Goal: Information Seeking & Learning: Learn about a topic

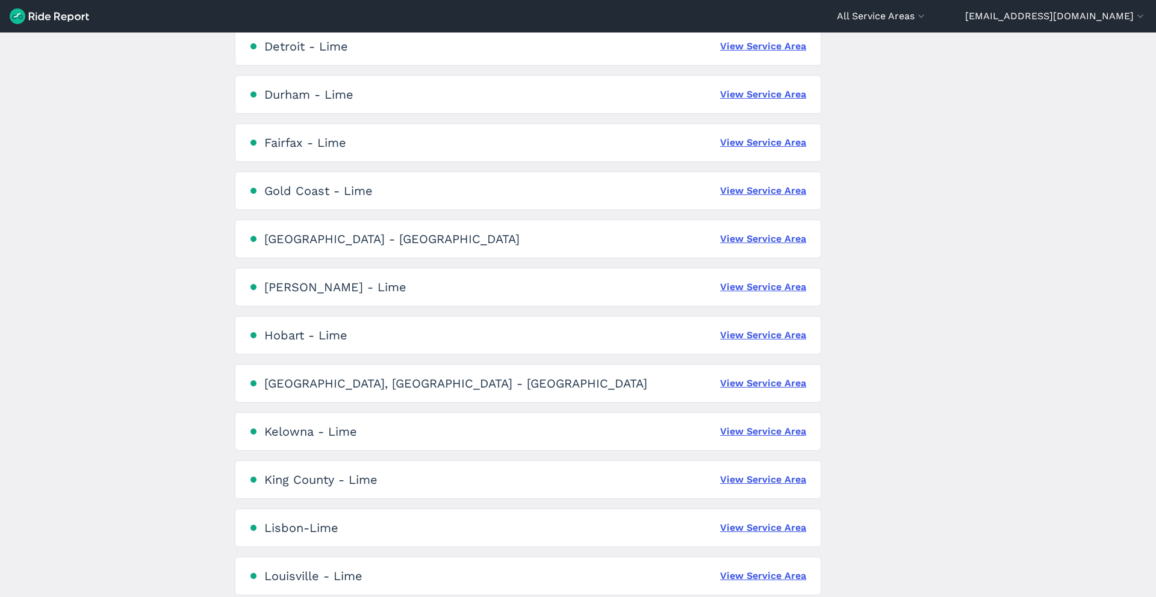
scroll to position [1083, 0]
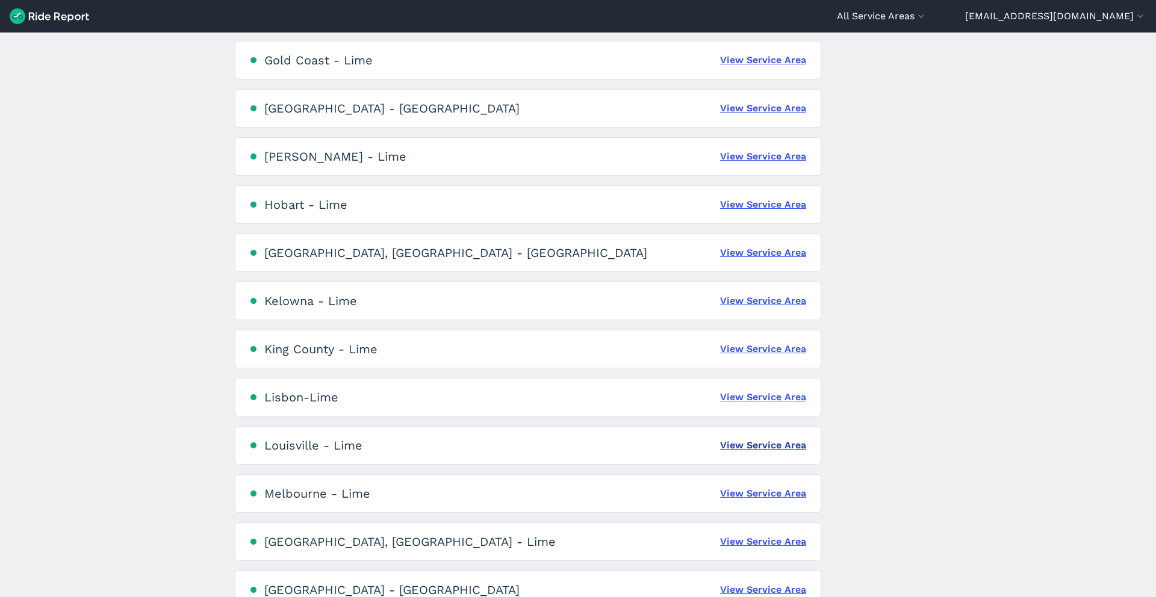
click at [740, 443] on link "View Service Area" at bounding box center [763, 445] width 86 height 14
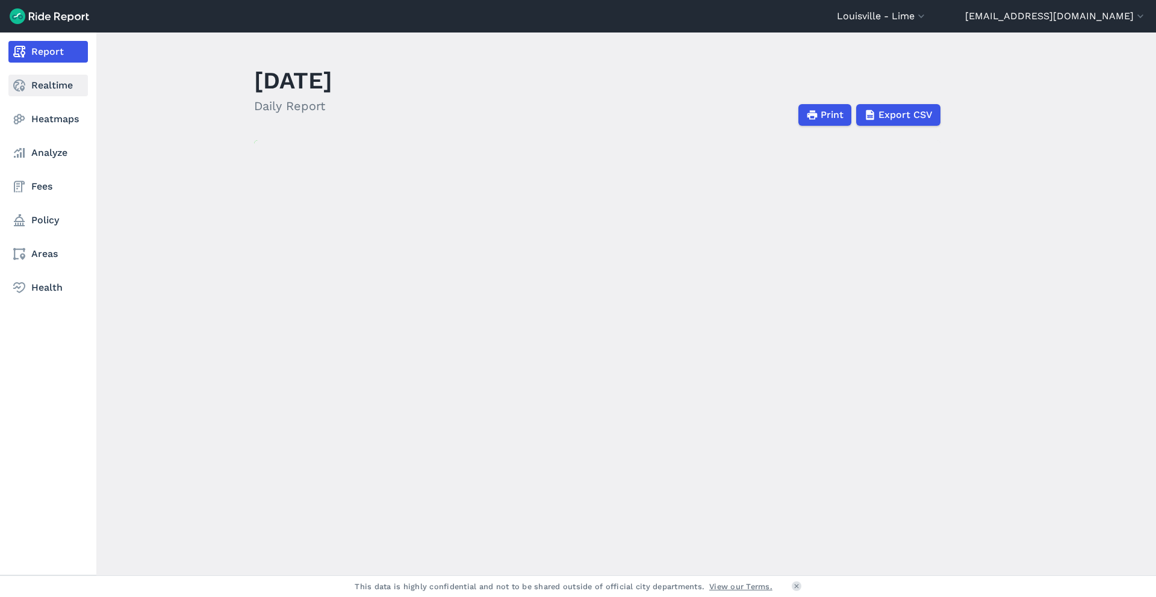
click at [42, 86] on link "Realtime" at bounding box center [47, 86] width 79 height 22
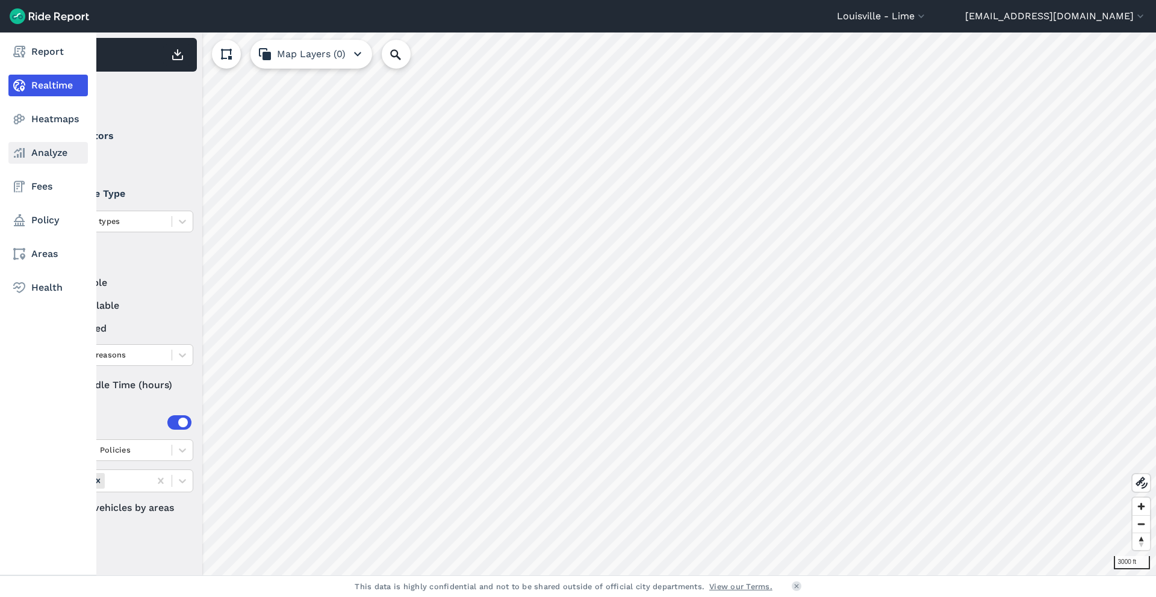
click at [43, 144] on link "Analyze" at bounding box center [47, 153] width 79 height 22
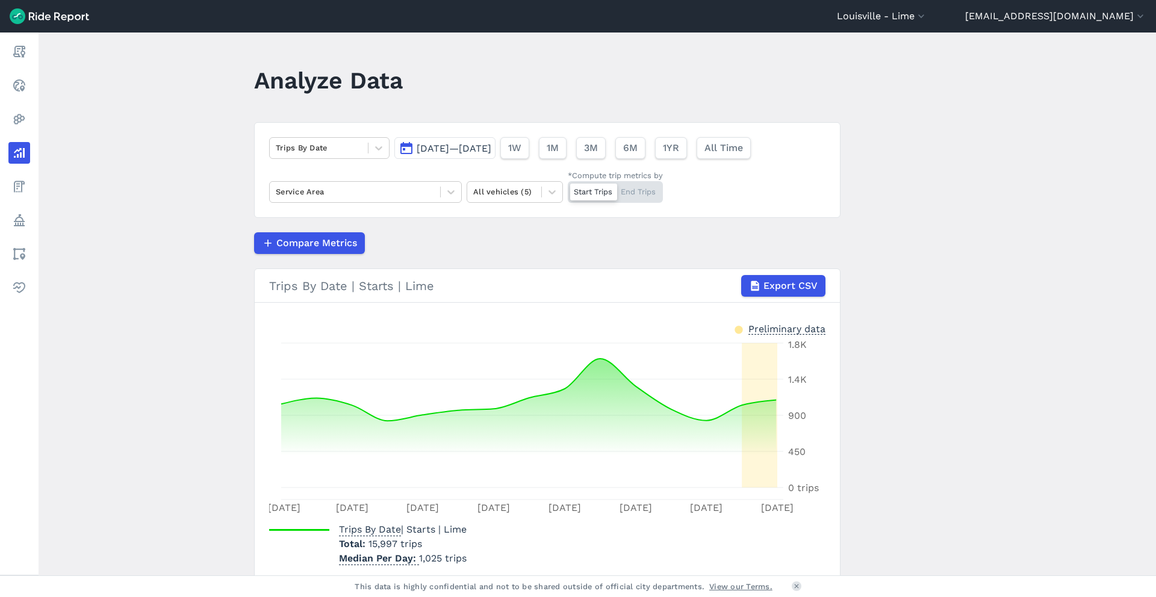
scroll to position [49, 0]
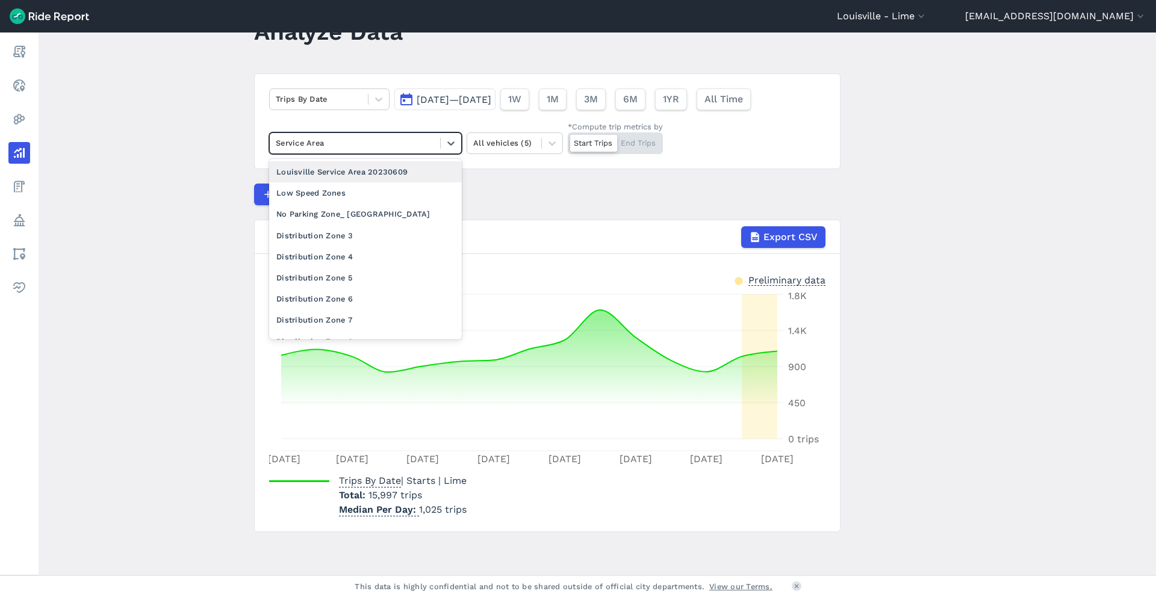
click at [359, 145] on div at bounding box center [355, 143] width 158 height 14
click at [361, 237] on div "Distribution Zone 3" at bounding box center [365, 235] width 193 height 21
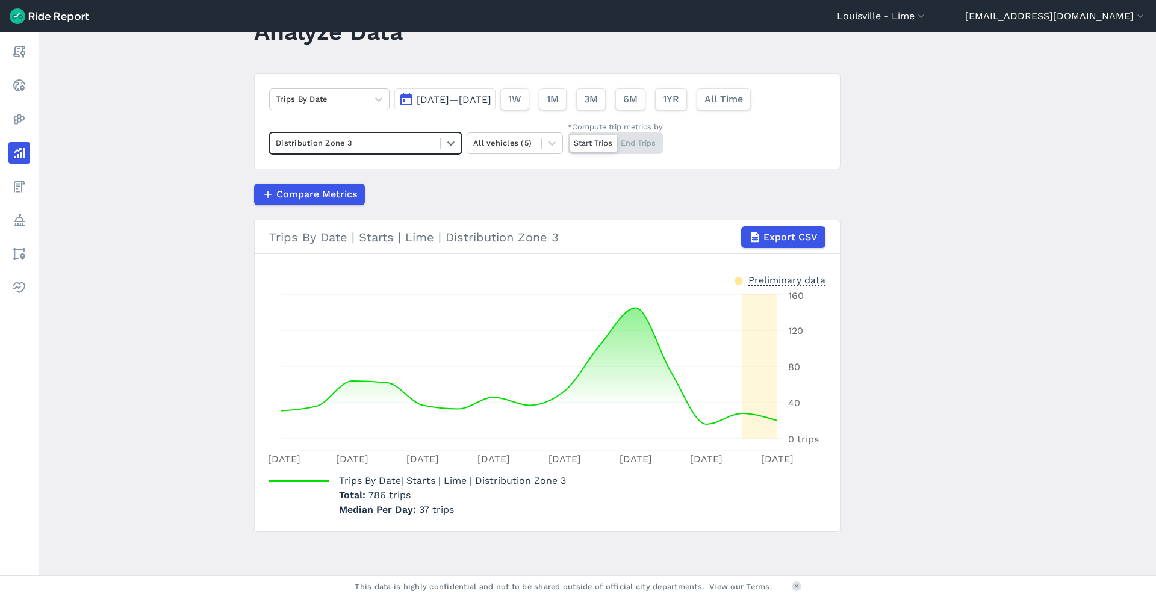
click at [453, 99] on span "[DATE]—[DATE]" at bounding box center [454, 99] width 75 height 11
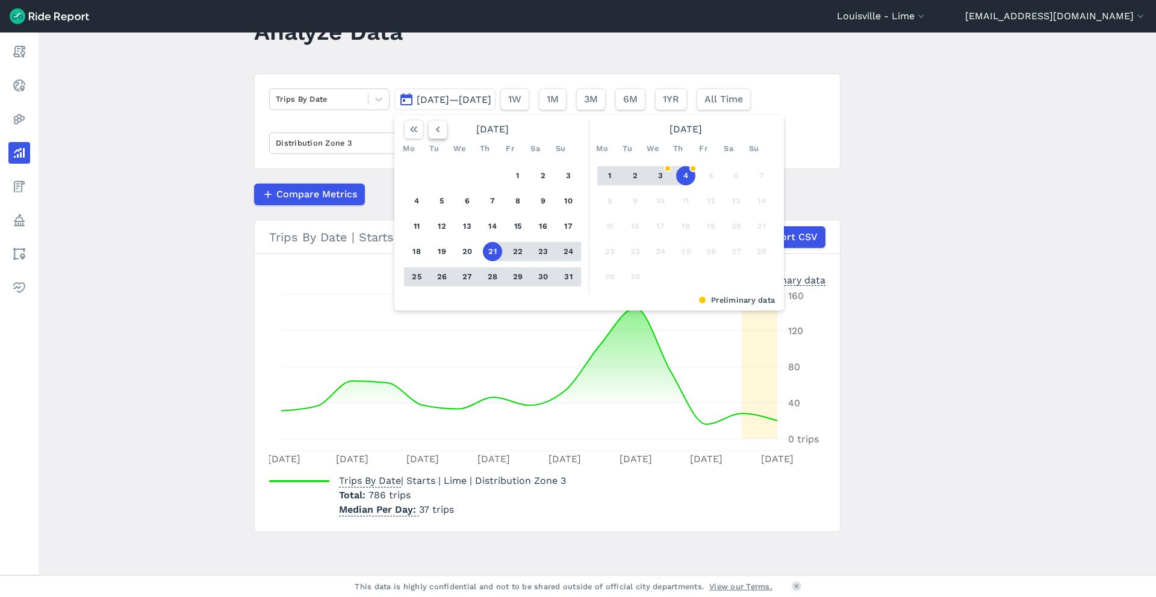
click at [434, 132] on icon "button" at bounding box center [438, 129] width 12 height 12
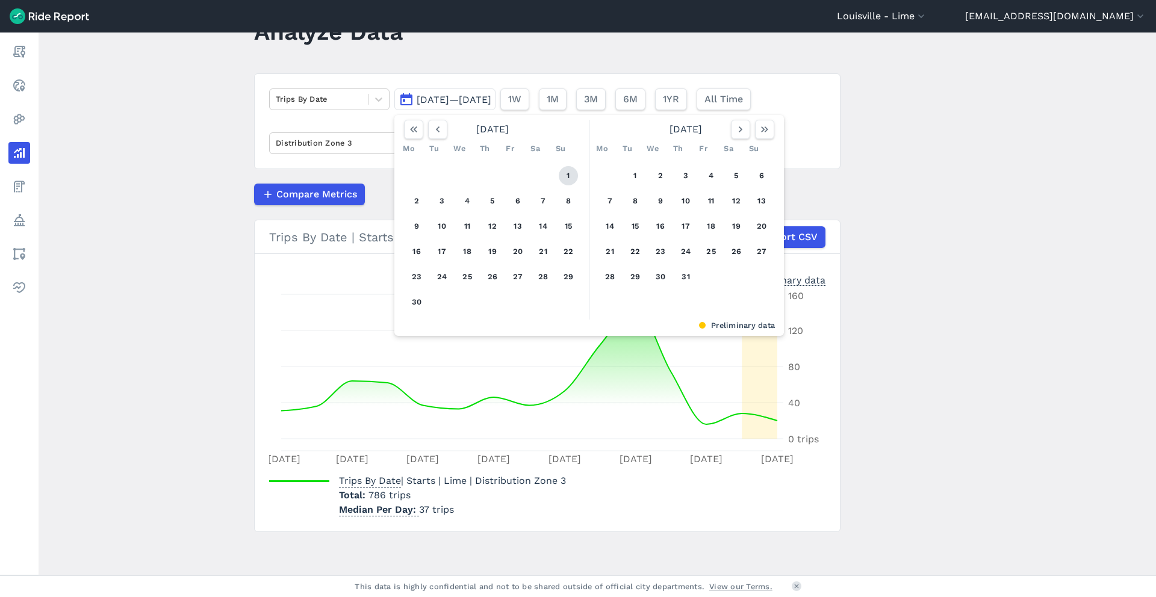
click at [569, 176] on button "1" at bounding box center [568, 175] width 19 height 19
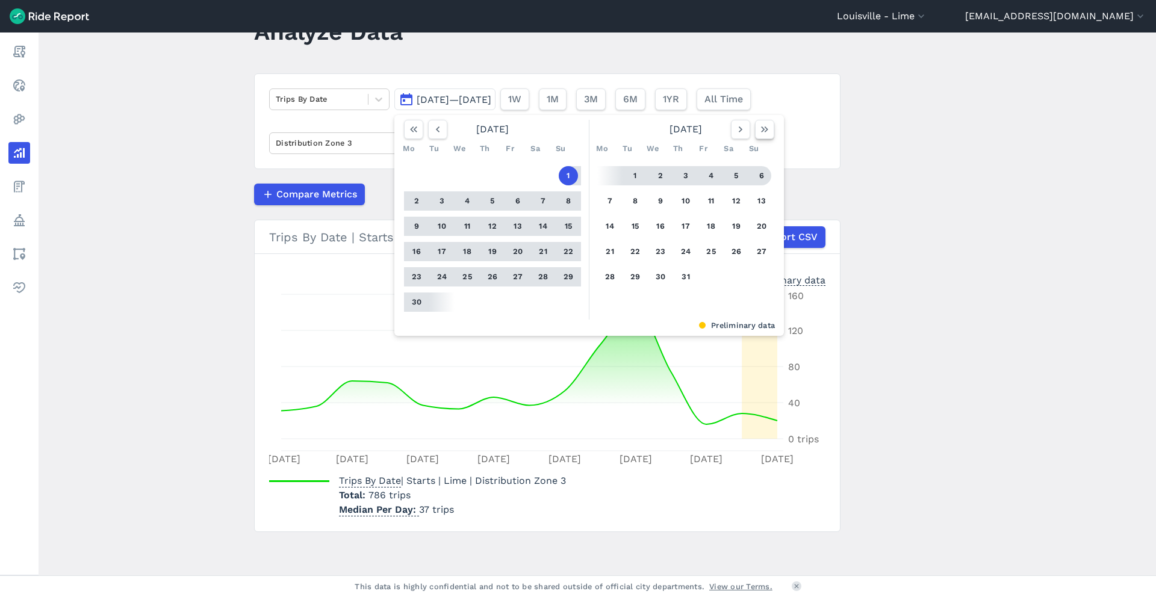
click at [764, 132] on icon "button" at bounding box center [764, 129] width 12 height 12
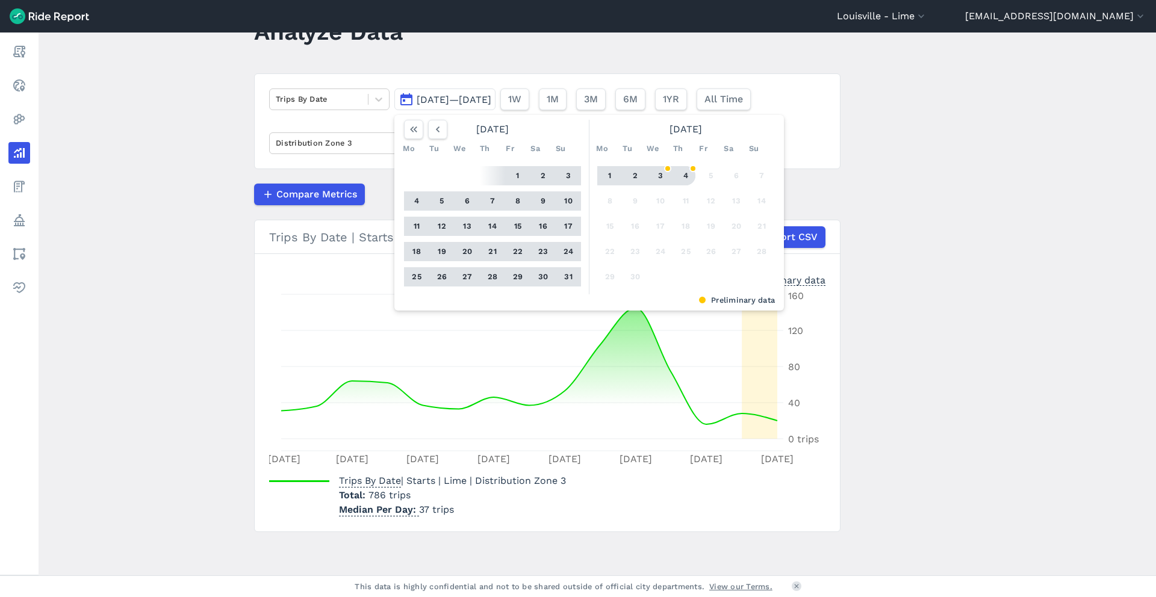
click at [683, 172] on button "4" at bounding box center [685, 175] width 19 height 19
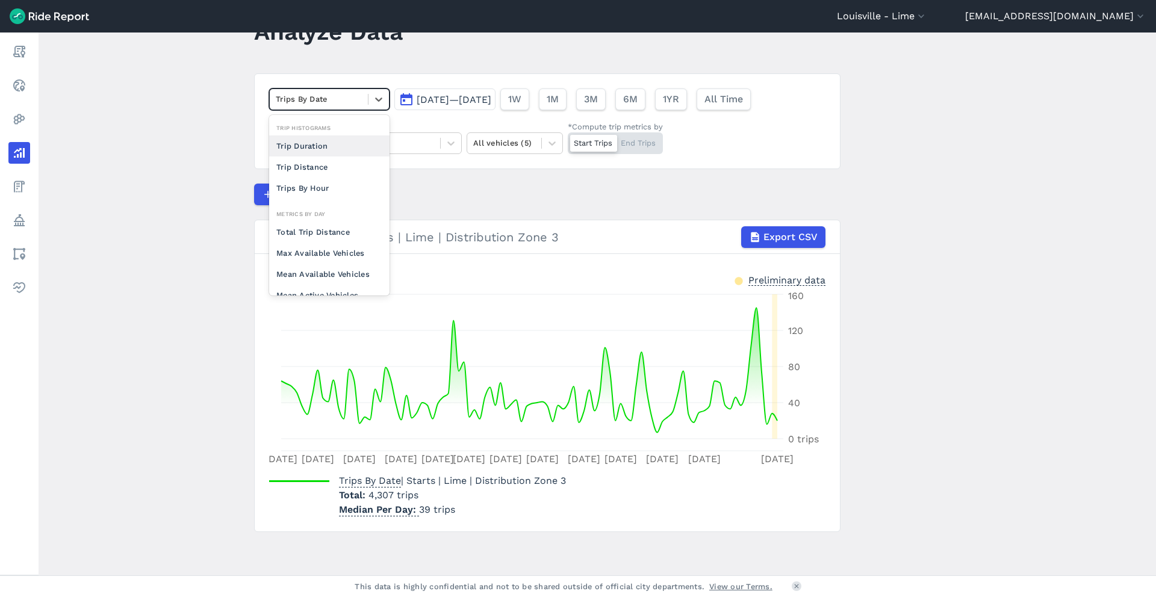
click at [320, 101] on div at bounding box center [319, 99] width 86 height 14
click at [337, 248] on div "Max Available Vehicles" at bounding box center [329, 253] width 120 height 21
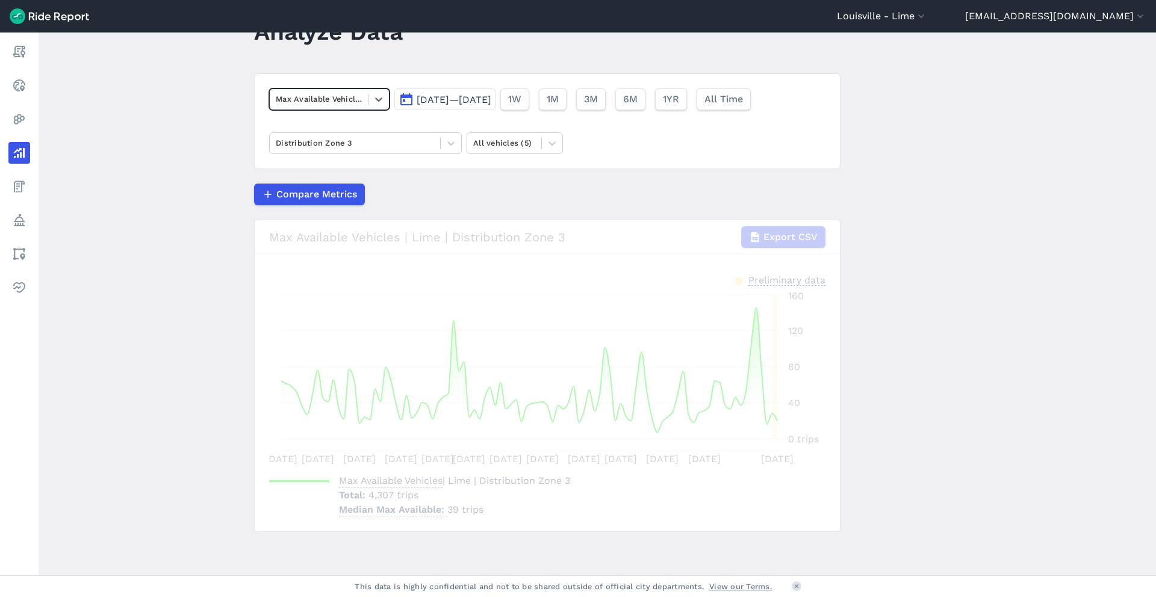
scroll to position [34, 0]
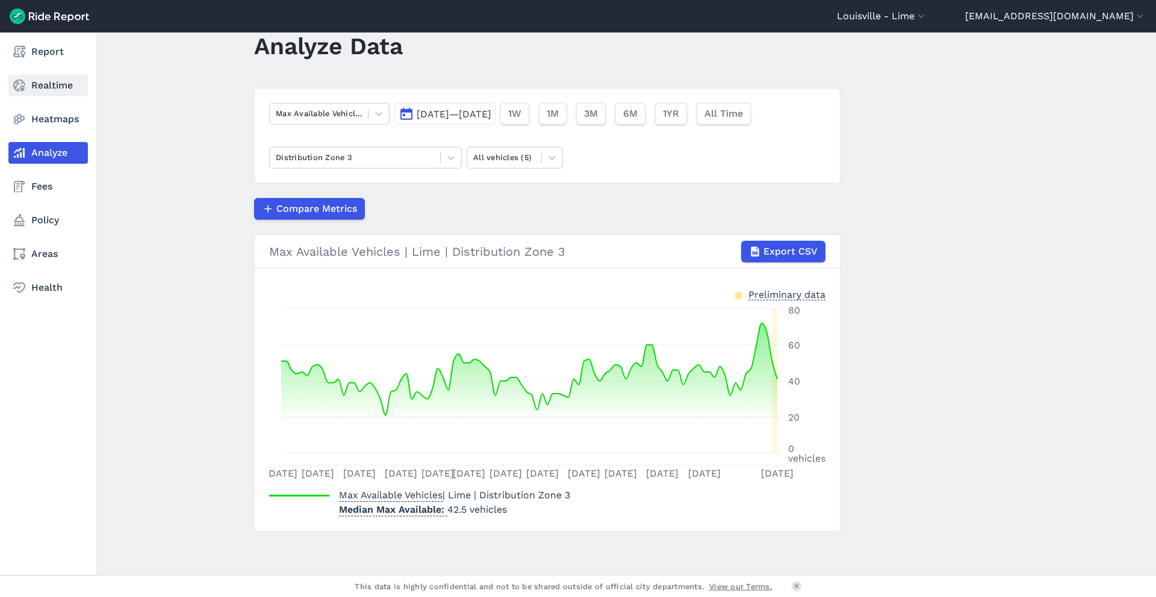
click at [32, 85] on link "Realtime" at bounding box center [47, 86] width 79 height 22
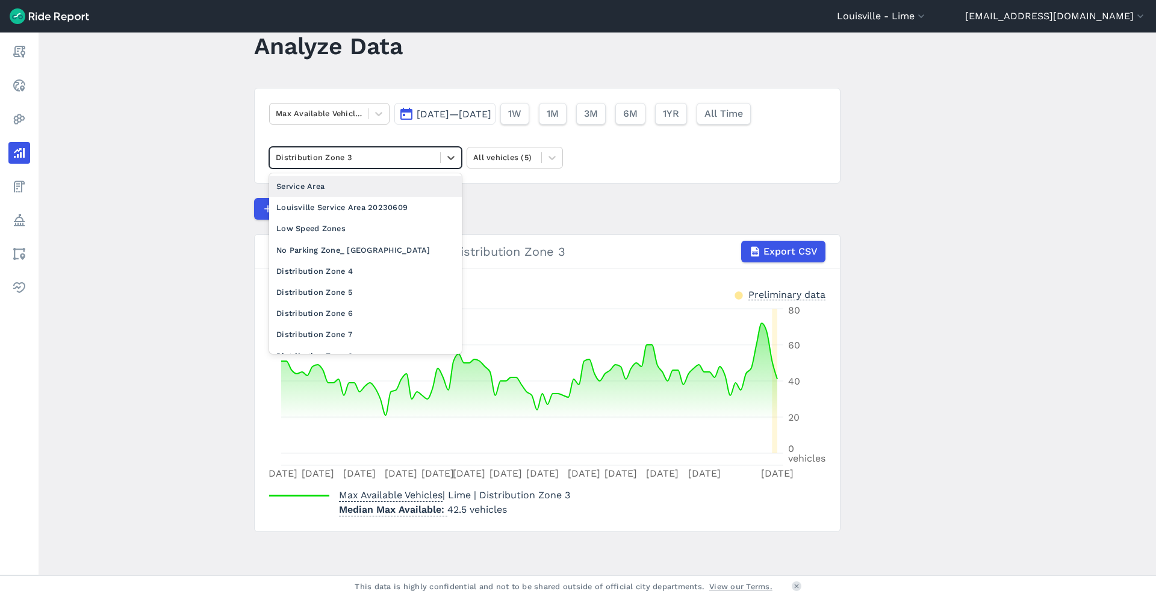
click at [346, 158] on div at bounding box center [355, 157] width 158 height 14
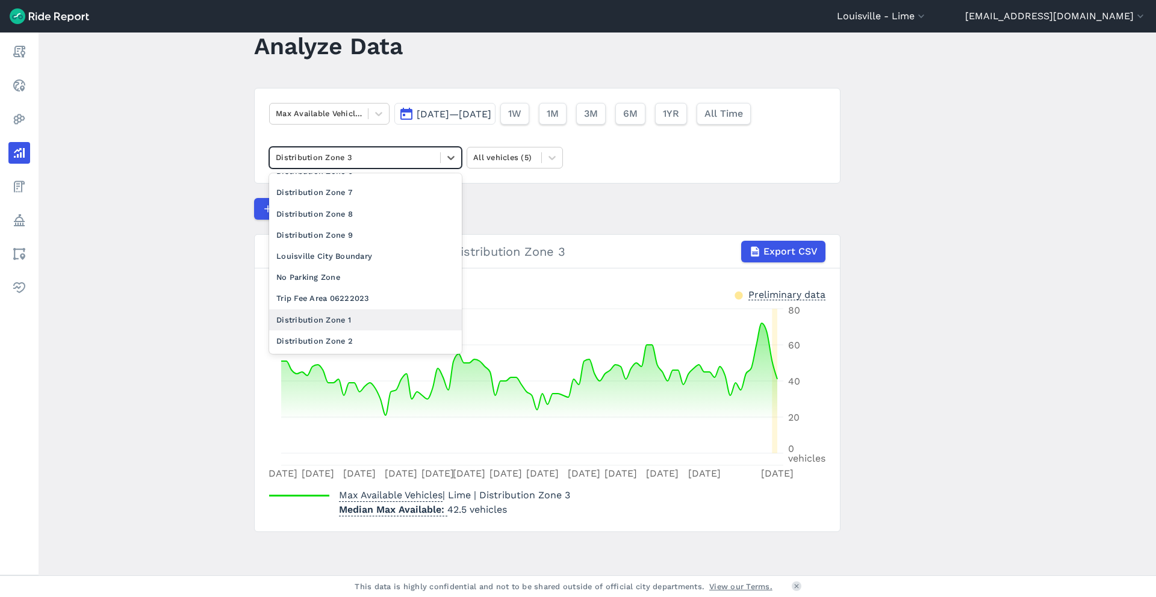
click at [347, 321] on div "Distribution Zone 1" at bounding box center [365, 319] width 193 height 21
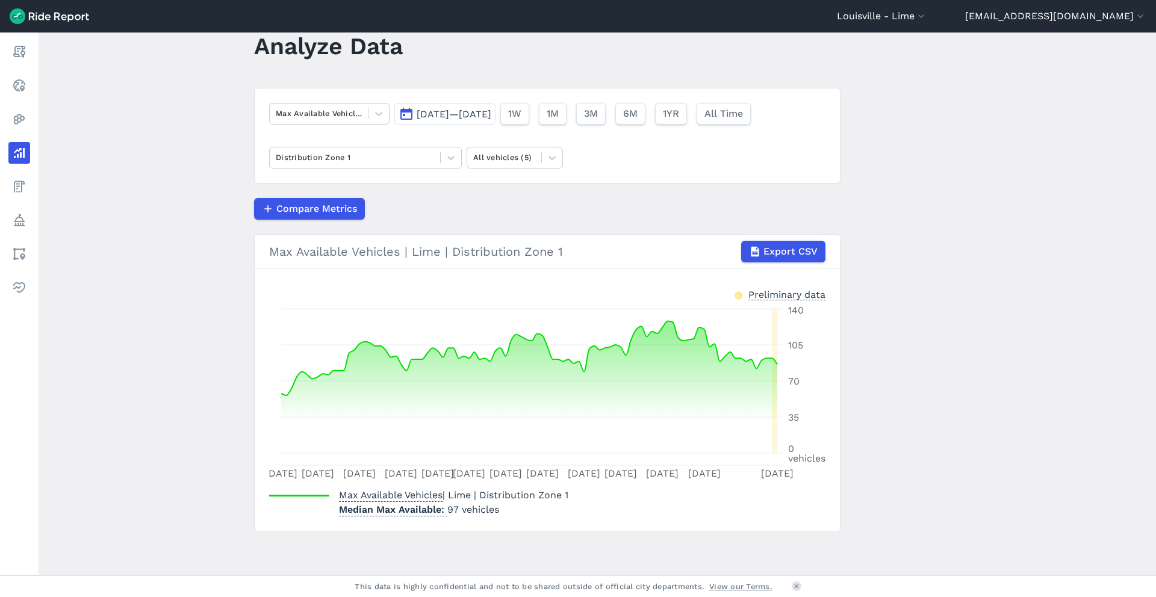
click at [447, 120] on button "[DATE]—[DATE]" at bounding box center [444, 114] width 101 height 22
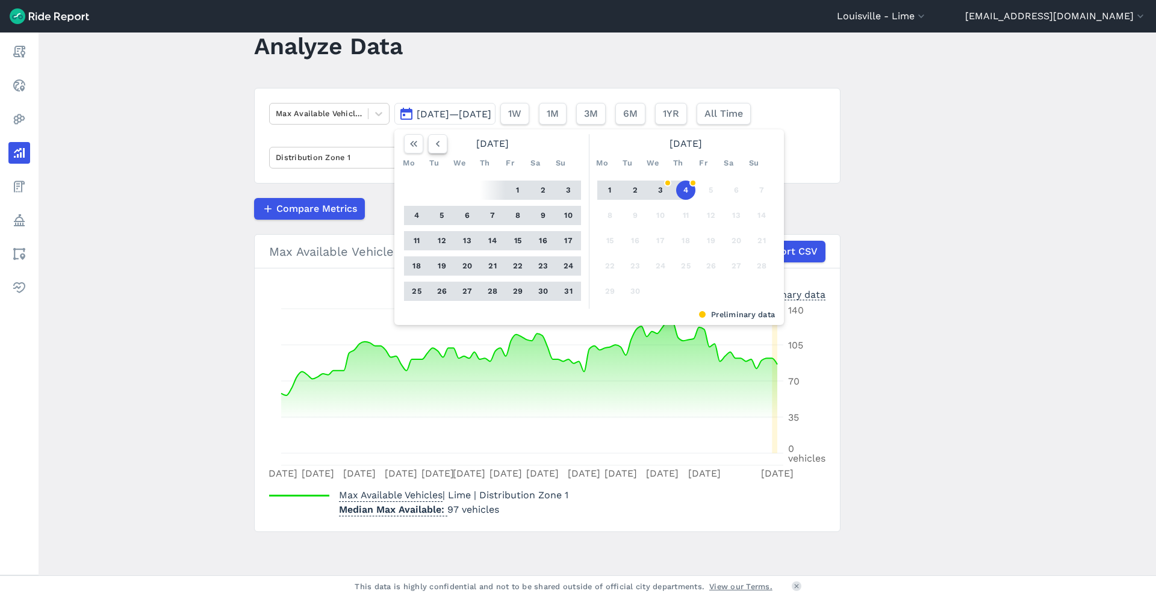
click at [433, 148] on icon "button" at bounding box center [438, 144] width 12 height 12
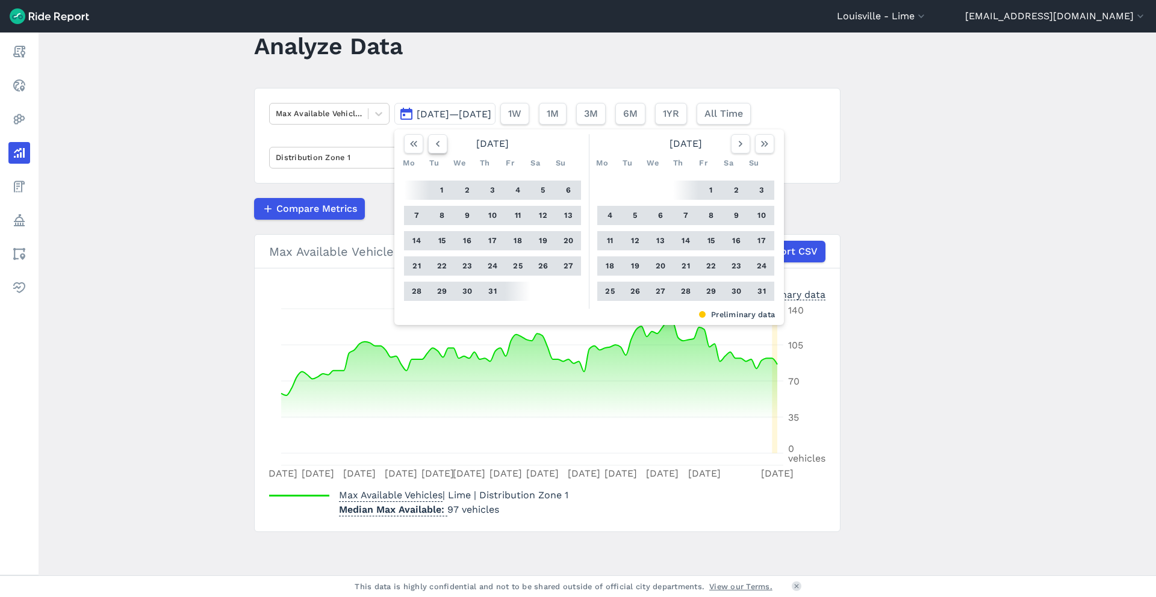
click at [433, 148] on icon "button" at bounding box center [438, 144] width 12 height 12
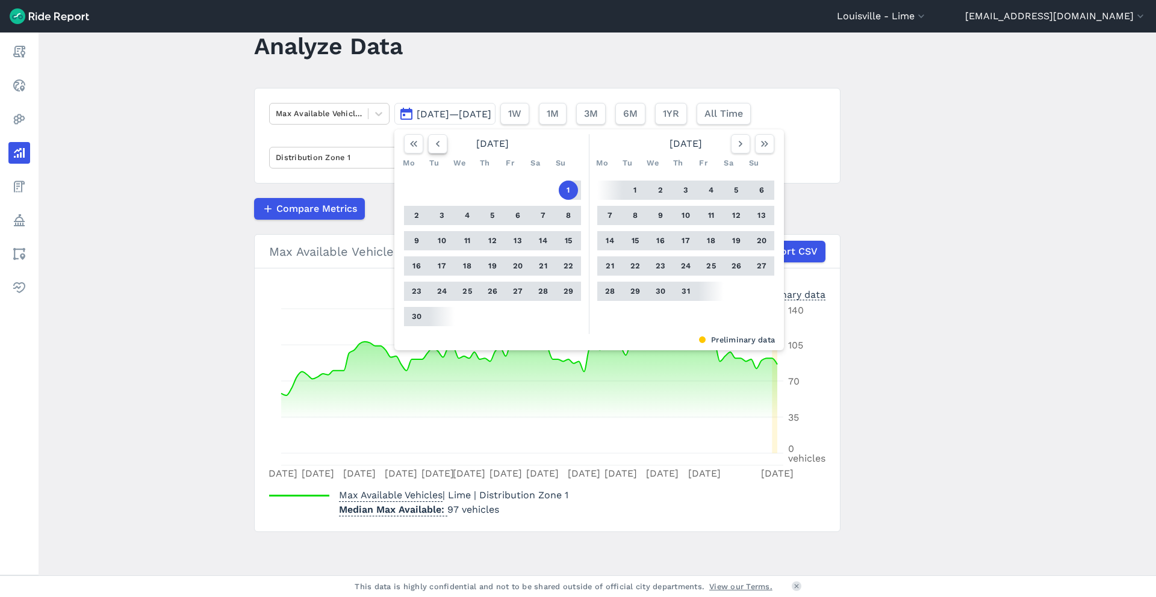
click at [433, 148] on icon "button" at bounding box center [438, 144] width 12 height 12
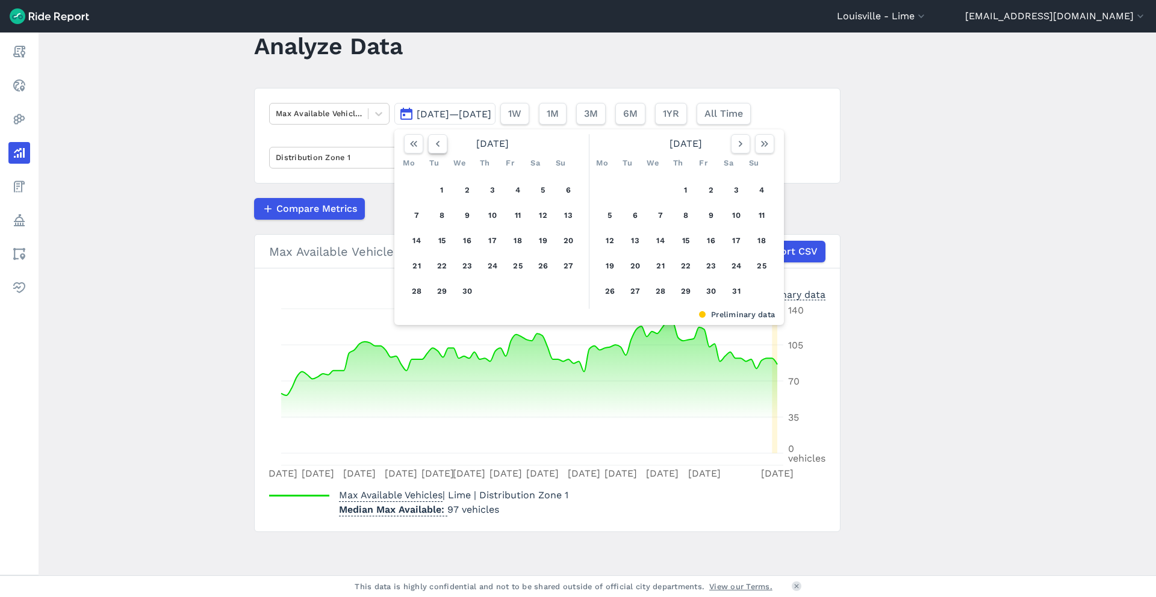
click at [433, 148] on icon "button" at bounding box center [438, 144] width 12 height 12
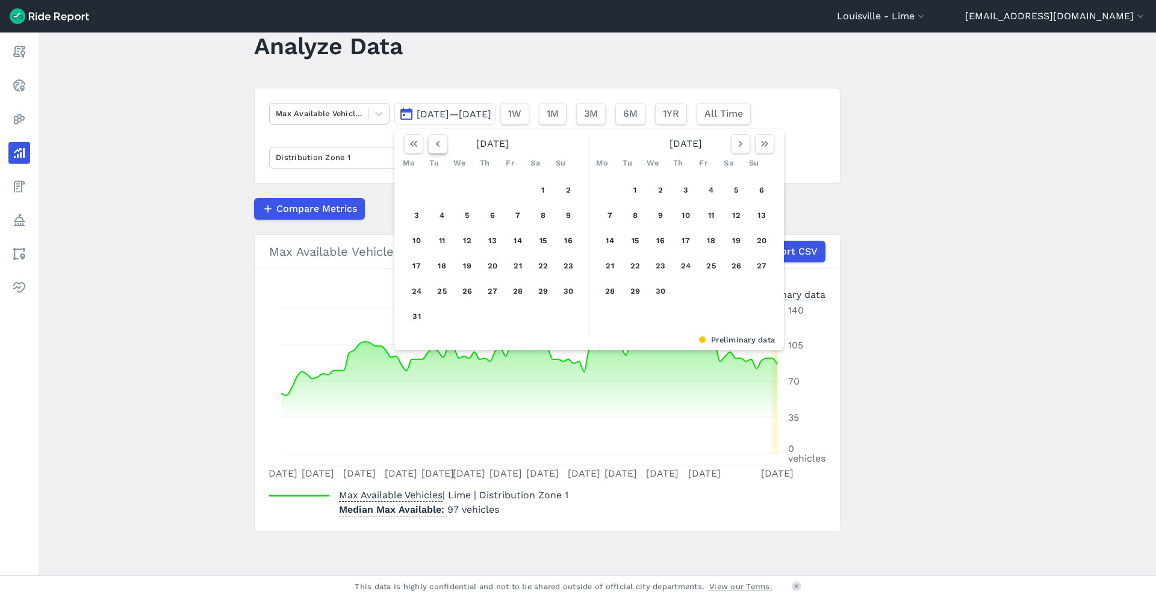
click at [433, 148] on icon "button" at bounding box center [438, 144] width 12 height 12
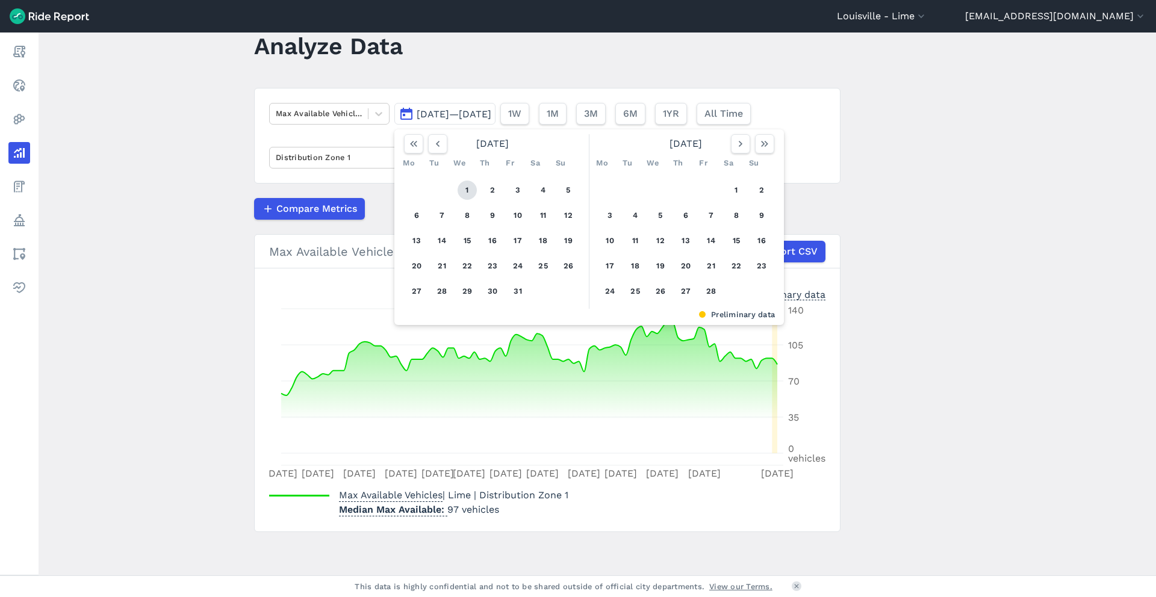
click at [467, 187] on button "1" at bounding box center [466, 190] width 19 height 19
click at [764, 143] on icon "button" at bounding box center [764, 144] width 12 height 12
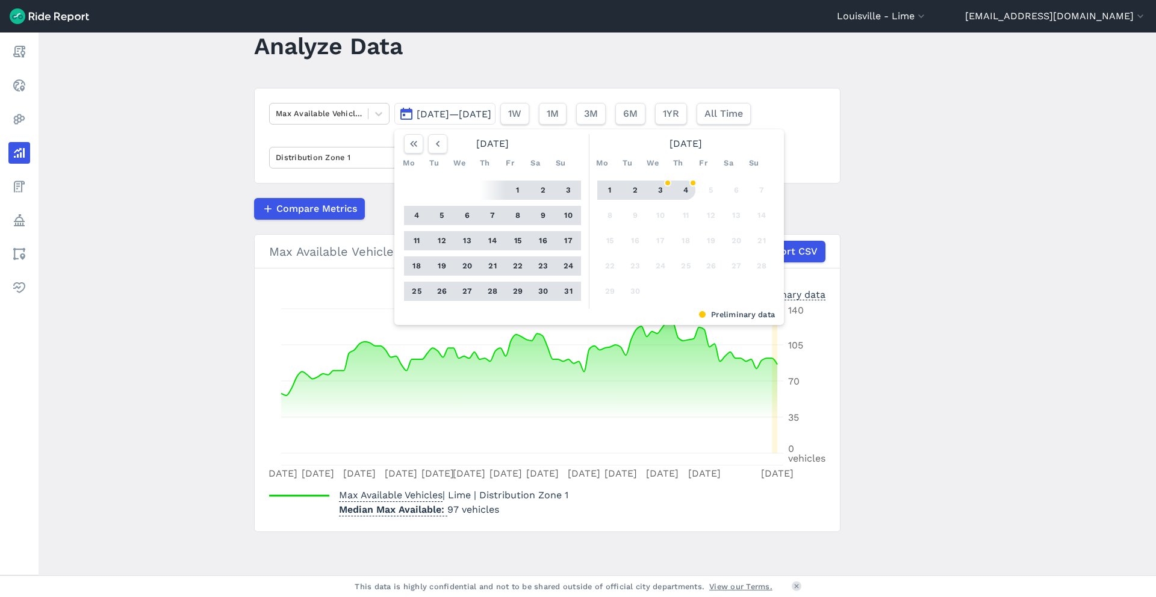
click at [679, 190] on button "4" at bounding box center [685, 190] width 19 height 19
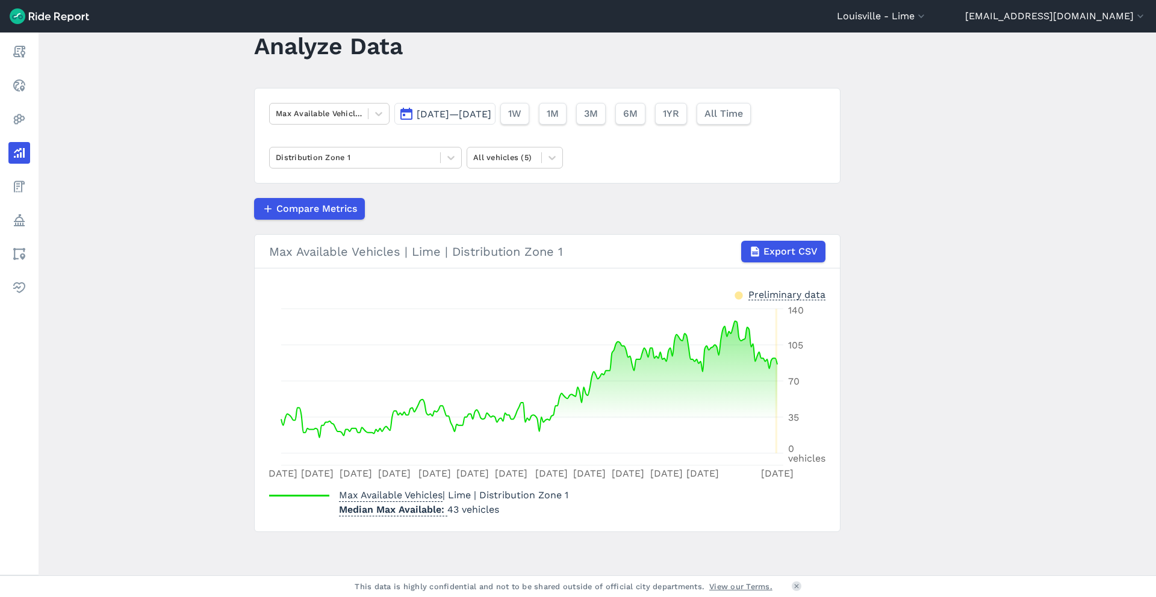
click at [358, 144] on div "Max Available Vehicles [DATE]—[DATE] 1W 1M 3M 6M 1YR All Time Distribution Zone…" at bounding box center [547, 136] width 586 height 96
click at [358, 158] on div at bounding box center [355, 157] width 158 height 14
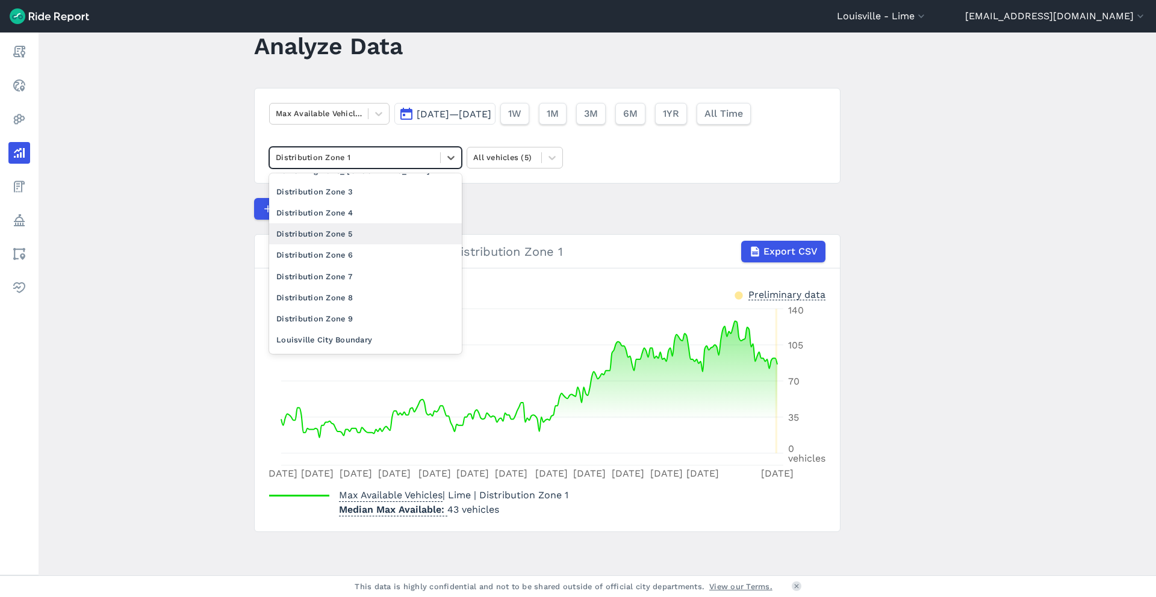
scroll to position [81, 0]
click at [361, 311] on div "Distribution Zone 9" at bounding box center [365, 317] width 193 height 21
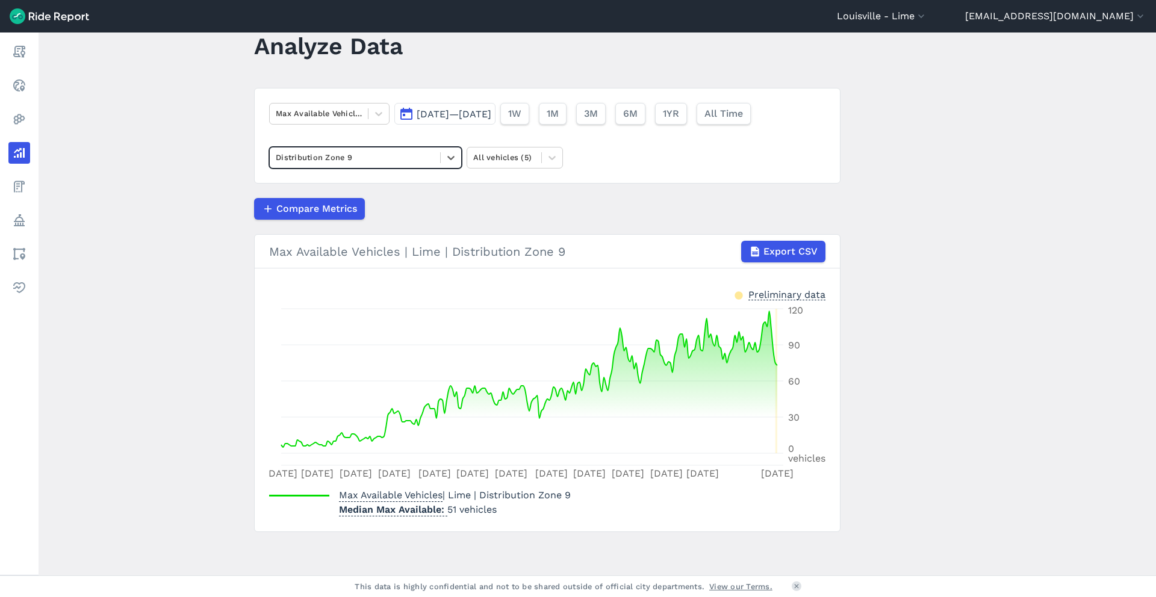
click at [396, 160] on div at bounding box center [355, 157] width 158 height 14
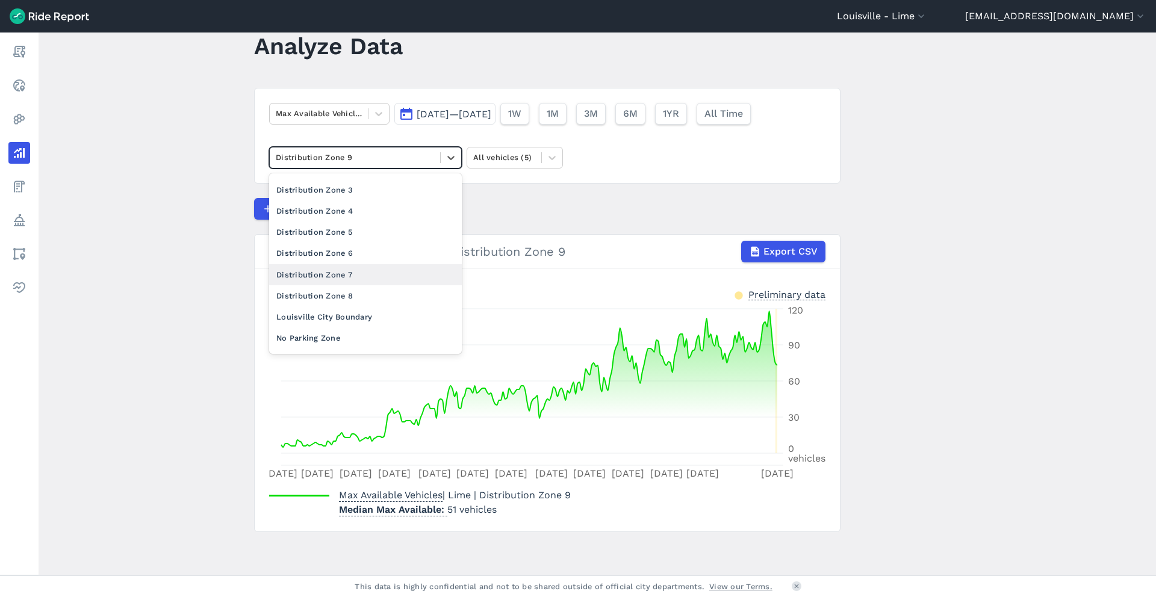
scroll to position [84, 0]
click at [383, 303] on div "Distribution Zone 8" at bounding box center [365, 293] width 193 height 21
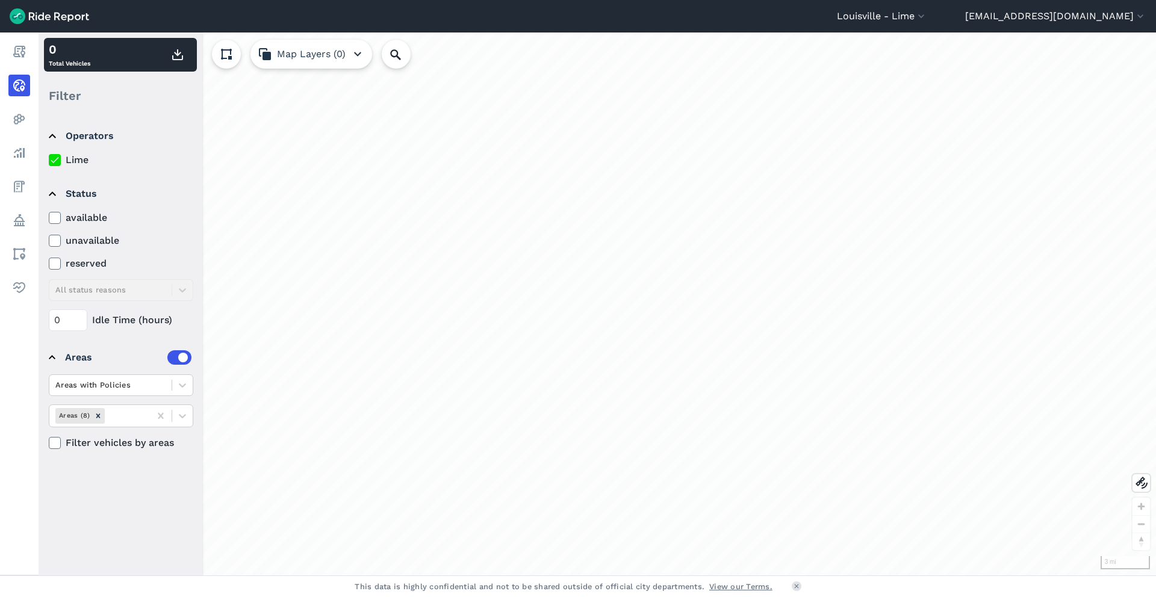
click at [526, 279] on div "loading" at bounding box center [597, 304] width 1117 height 543
